Goal: Find specific page/section: Find specific page/section

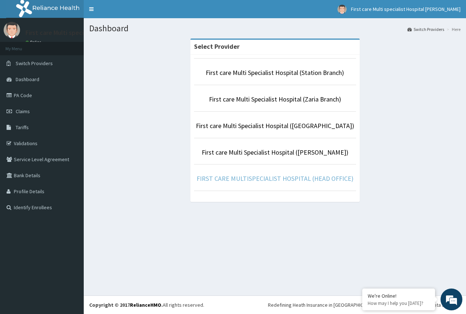
click at [297, 178] on link "FIRST CARE MULTISPECIALIST HOSPITAL (HEAD OFFICE)" at bounding box center [275, 178] width 157 height 8
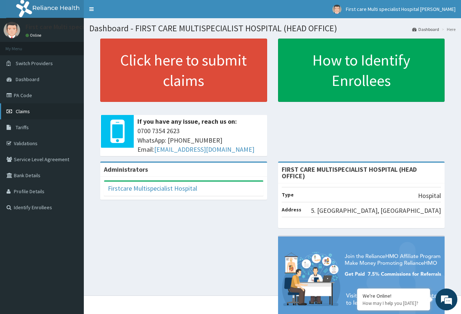
click at [28, 110] on span "Claims" at bounding box center [23, 111] width 14 height 7
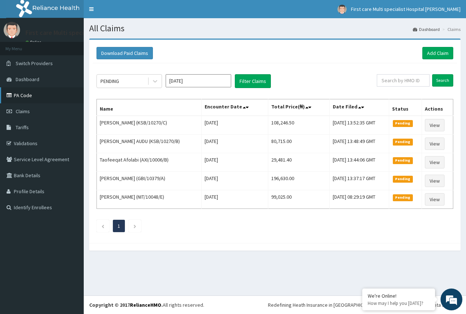
click at [31, 95] on link "PA Code" at bounding box center [42, 95] width 84 height 16
